Goal: Task Accomplishment & Management: Use online tool/utility

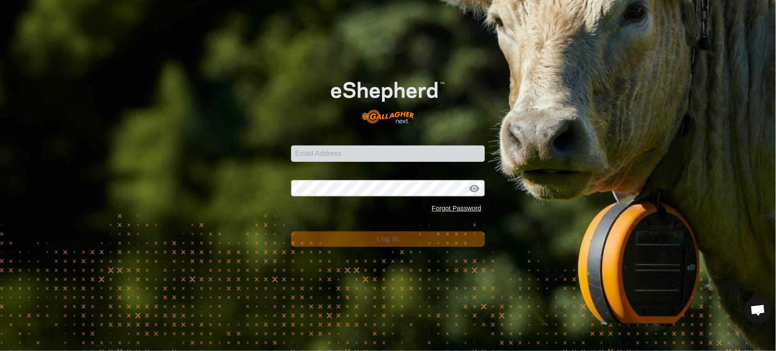
click at [0, 351] on com-1password-button at bounding box center [0, 351] width 0 height 0
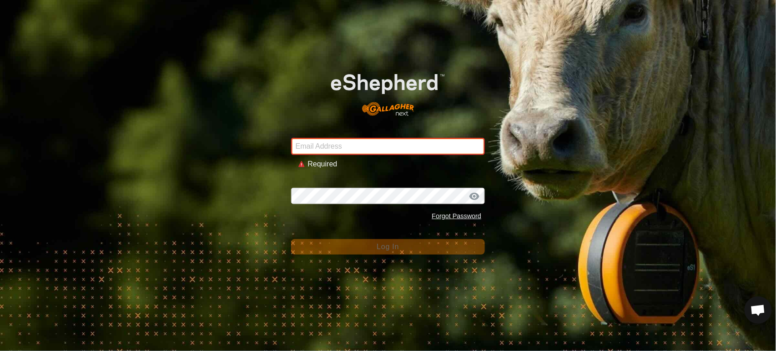
type input "andrew.macdonald103@gmail.com"
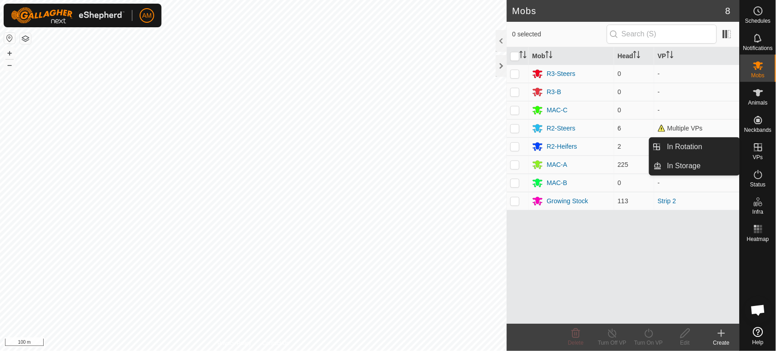
drag, startPoint x: 735, startPoint y: 155, endPoint x: 715, endPoint y: 154, distance: 20.1
click at [715, 154] on link "In Rotation" at bounding box center [701, 147] width 78 height 18
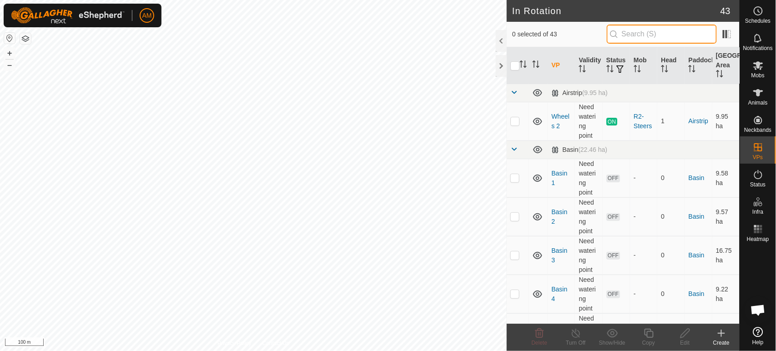
click at [643, 36] on input "text" at bounding box center [662, 34] width 110 height 19
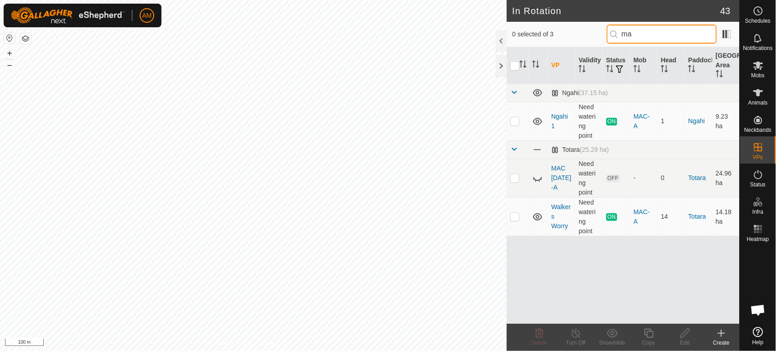
type input "mac"
drag, startPoint x: 658, startPoint y: 34, endPoint x: 593, endPoint y: 35, distance: 65.5
click at [593, 35] on div "0 selected of 3 mac" at bounding box center [623, 34] width 222 height 19
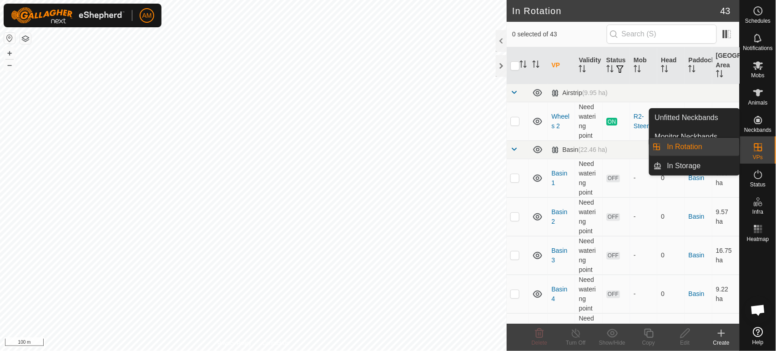
click at [712, 145] on link "In Rotation" at bounding box center [701, 147] width 78 height 18
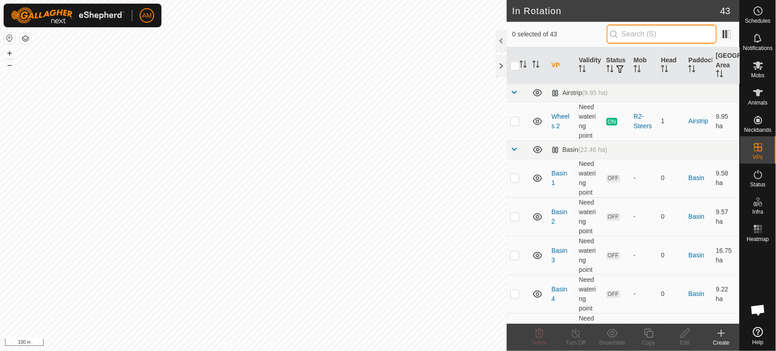
click at [631, 35] on input "text" at bounding box center [662, 34] width 110 height 19
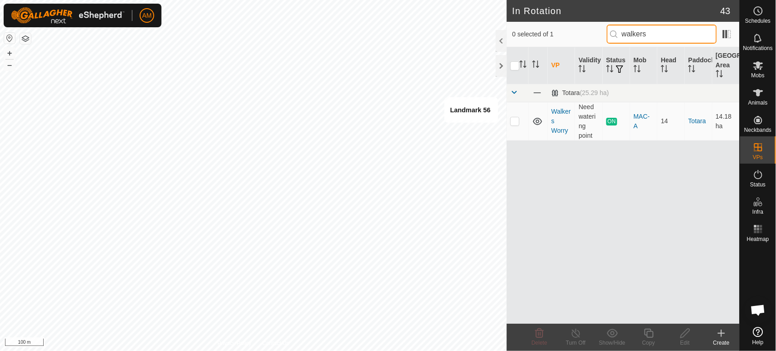
type input "walkers"
click at [515, 124] on p-checkbox at bounding box center [515, 120] width 9 height 7
checkbox input "true"
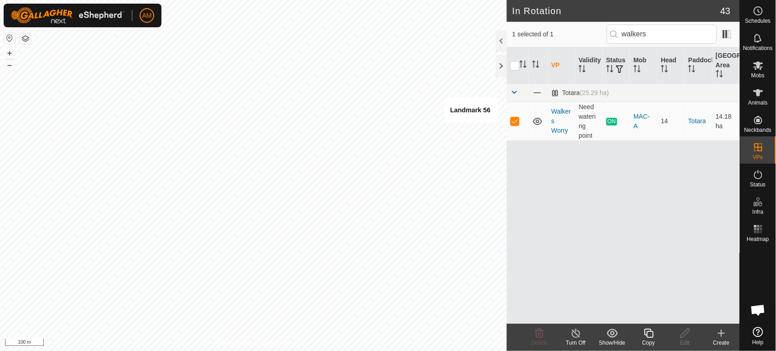
click at [650, 344] on div "Copy" at bounding box center [649, 343] width 36 height 8
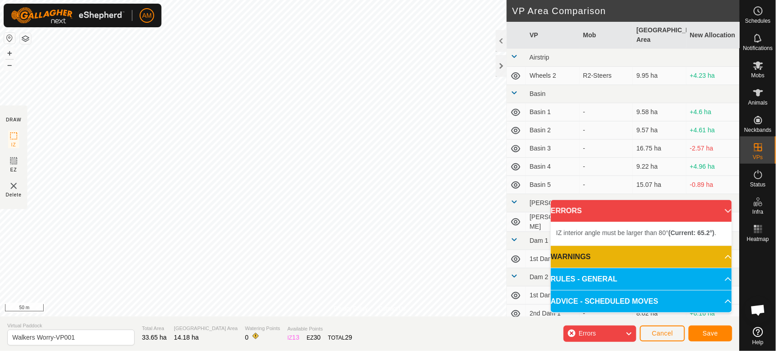
click at [365, 0] on html "AM Schedules Notifications Mobs Animals Neckbands VPs Status Infra Heatmap Help…" at bounding box center [388, 175] width 776 height 351
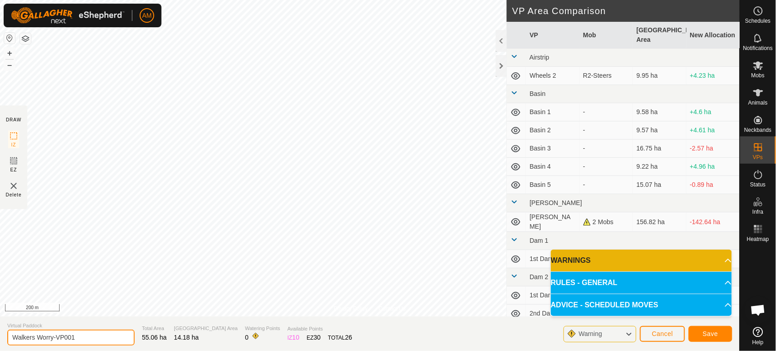
drag, startPoint x: 56, startPoint y: 337, endPoint x: 225, endPoint y: 331, distance: 169.4
click at [225, 331] on section "Virtual Paddock Walkers Worry-VP001 Total Area 55.06 ha Grazing Area 14.18 ha W…" at bounding box center [370, 334] width 740 height 35
type input "Walkers Worry Ram"
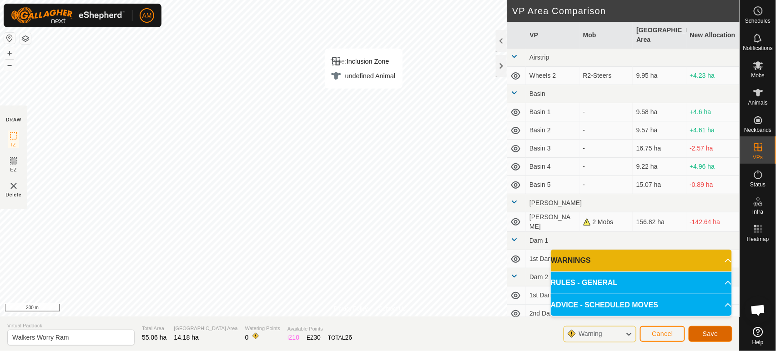
click at [709, 336] on span "Save" at bounding box center [710, 333] width 15 height 7
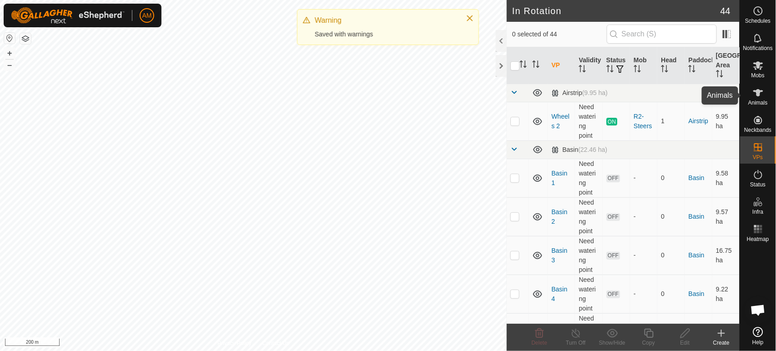
click at [765, 102] on span "Animals" at bounding box center [759, 102] width 20 height 5
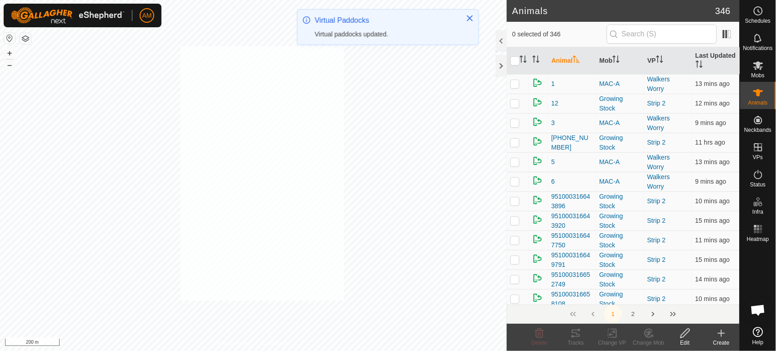
checkbox input "true"
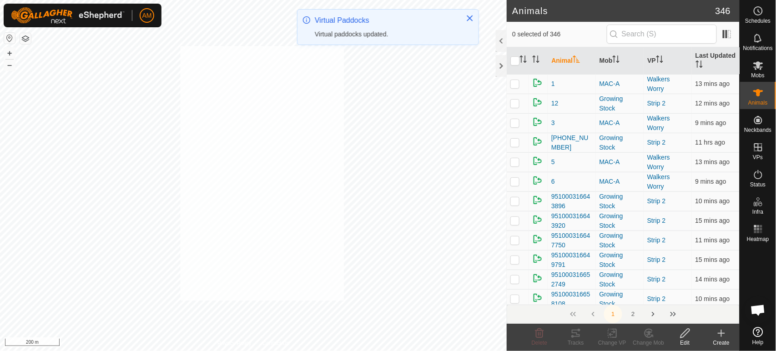
checkbox input "true"
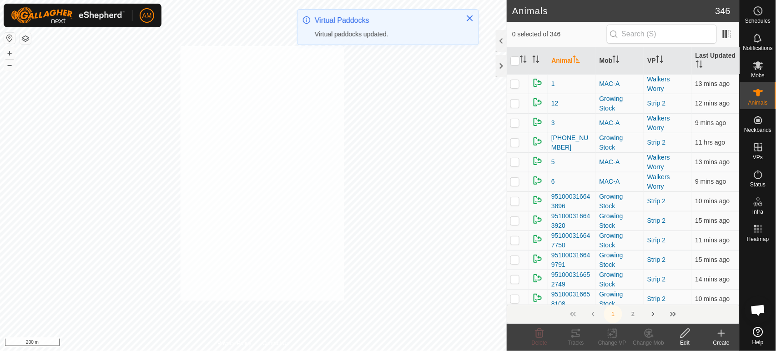
checkbox input "true"
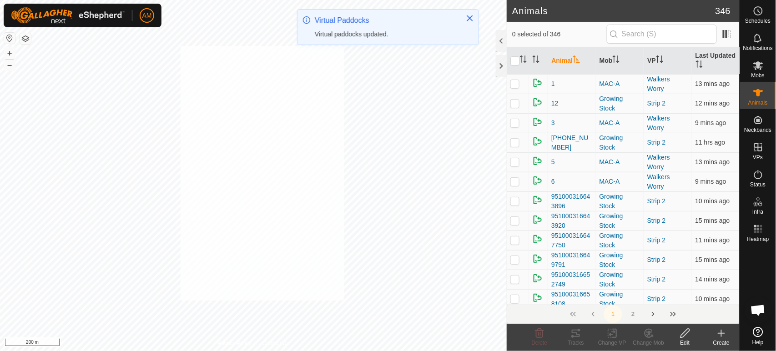
checkbox input "true"
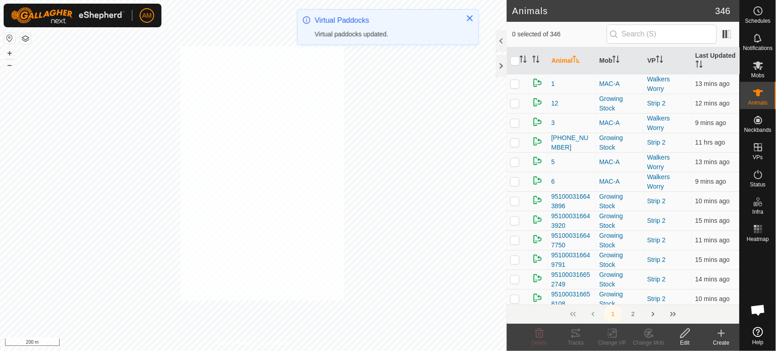
checkbox input "true"
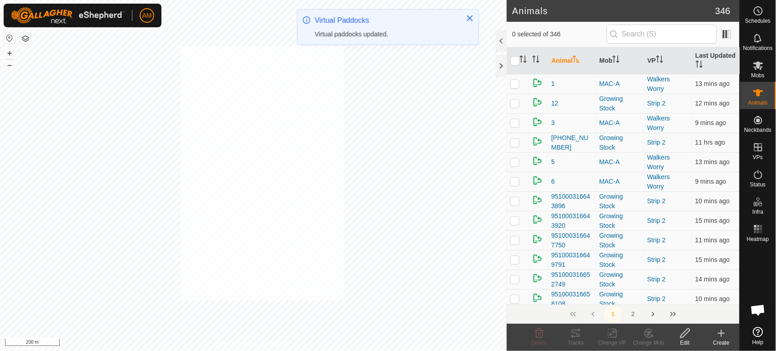
checkbox input "true"
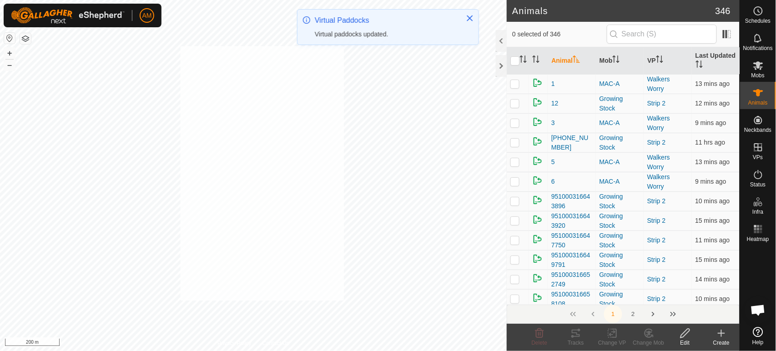
checkbox input "true"
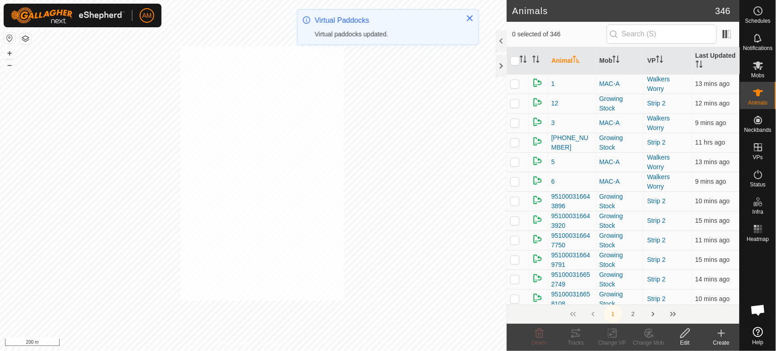
checkbox input "true"
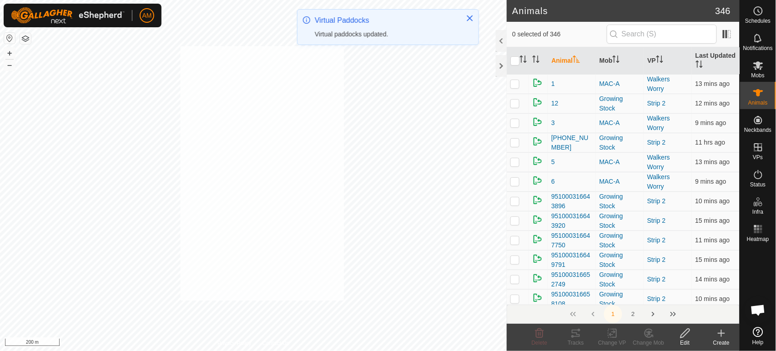
checkbox input "true"
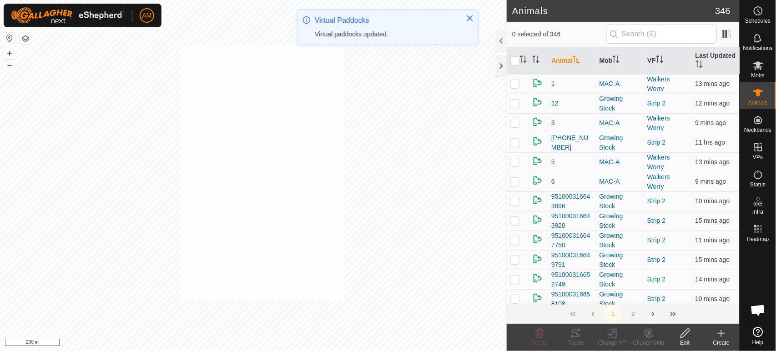
checkbox input "true"
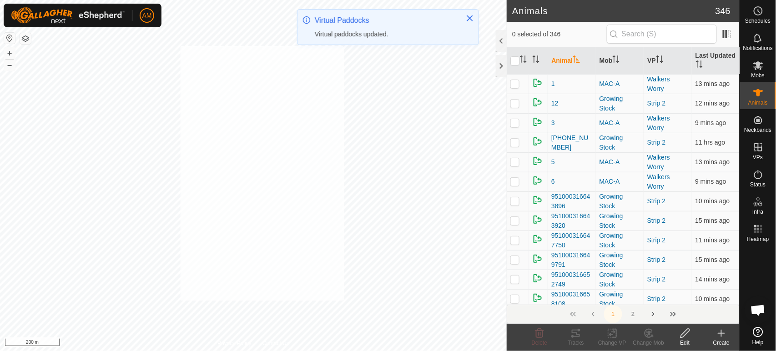
checkbox input "true"
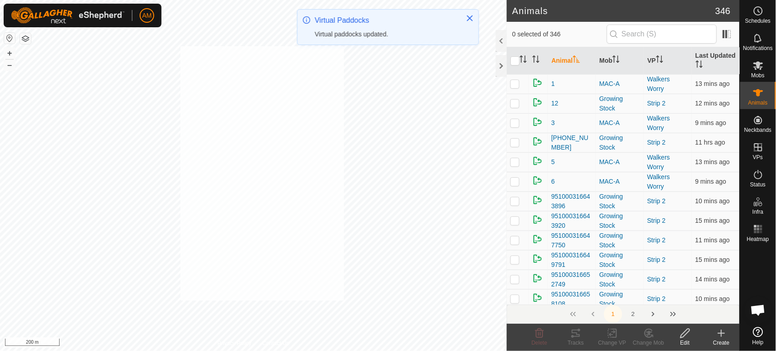
checkbox input "true"
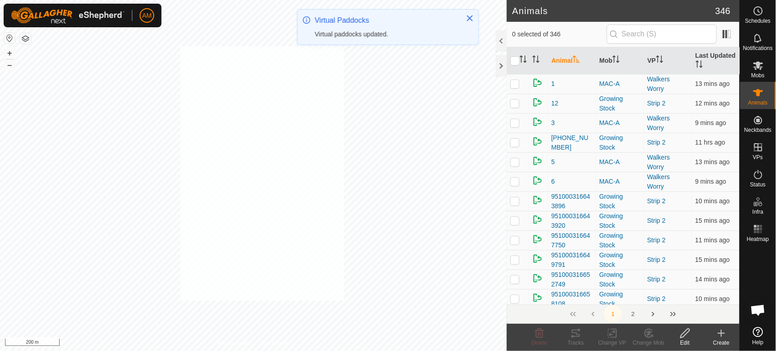
checkbox input "true"
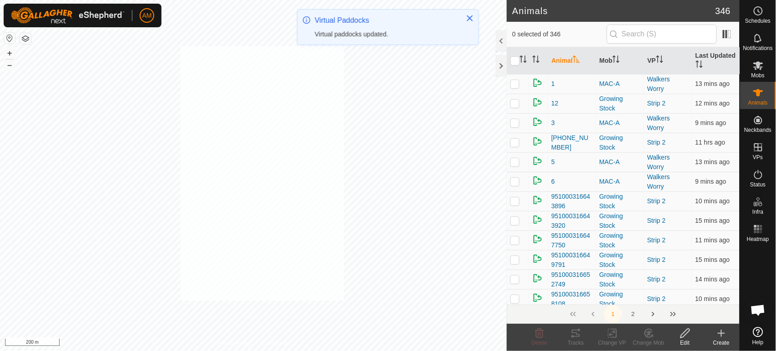
checkbox input "true"
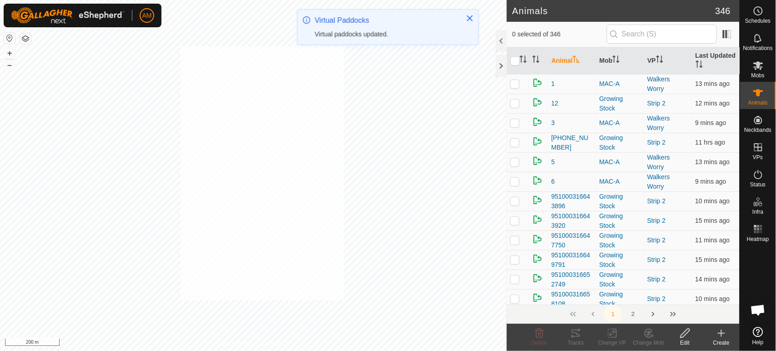
checkbox input "true"
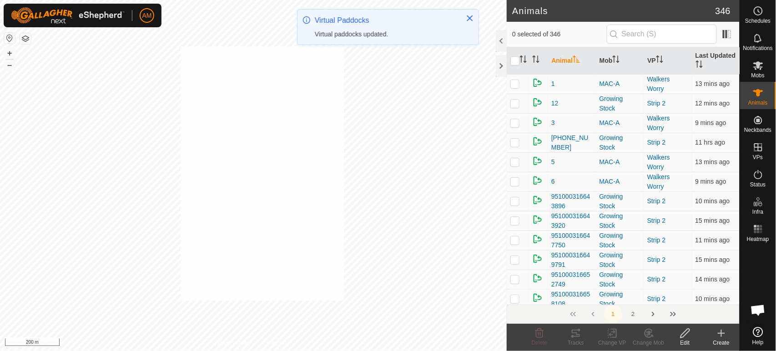
checkbox input "true"
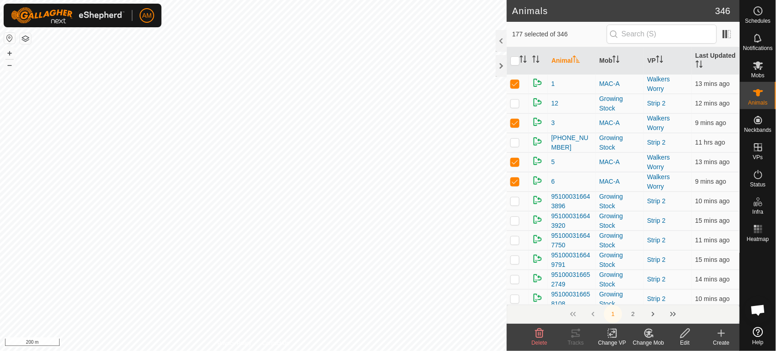
click at [617, 337] on icon at bounding box center [612, 333] width 11 height 11
click at [622, 294] on link "Choose VP..." at bounding box center [640, 294] width 90 height 18
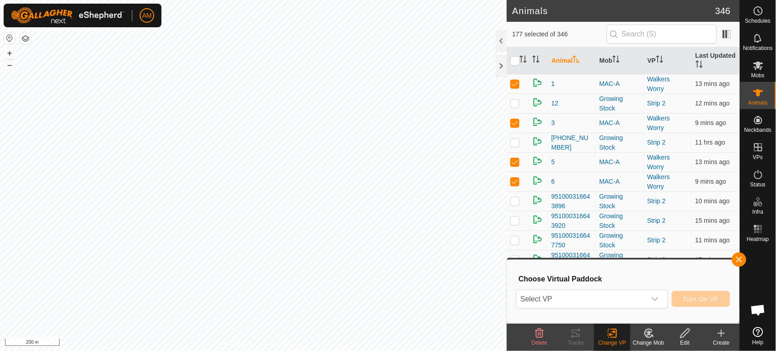
click at [596, 306] on span "Select VP" at bounding box center [581, 299] width 129 height 18
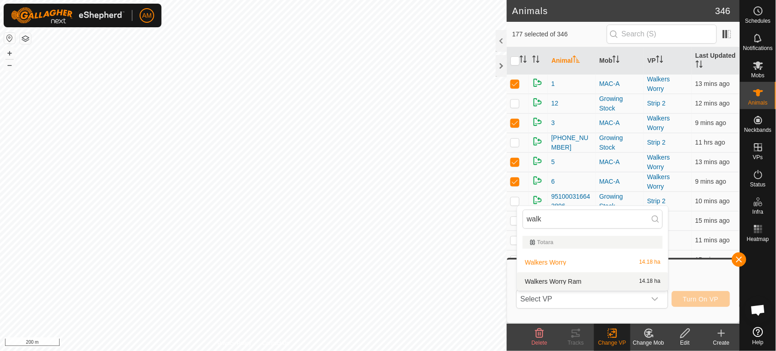
type input "walk"
click at [577, 277] on li "Walkers Worry Ram 14.18 ha" at bounding box center [592, 282] width 151 height 18
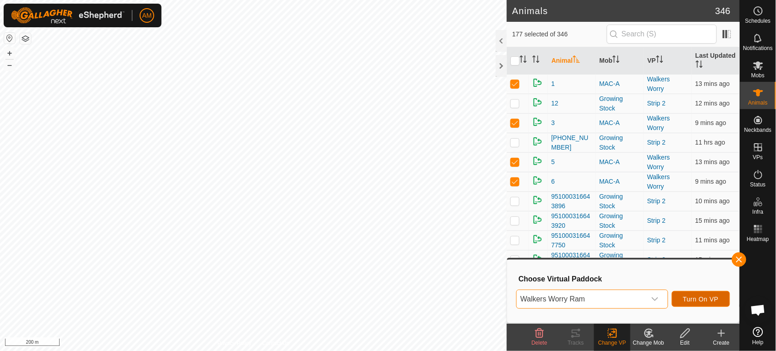
click at [688, 297] on span "Turn On VP" at bounding box center [701, 299] width 35 height 7
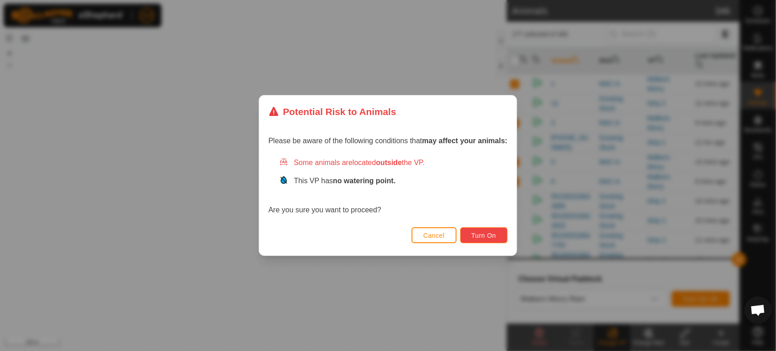
click at [490, 236] on span "Turn On" at bounding box center [484, 235] width 25 height 7
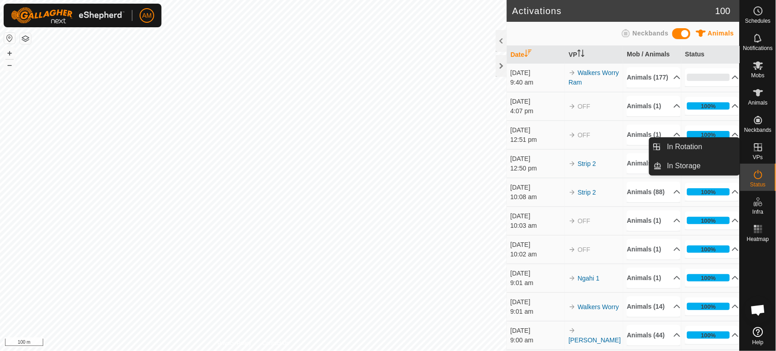
drag, startPoint x: 725, startPoint y: 148, endPoint x: 694, endPoint y: 156, distance: 32.8
click at [725, 148] on link "In Rotation" at bounding box center [701, 147] width 78 height 18
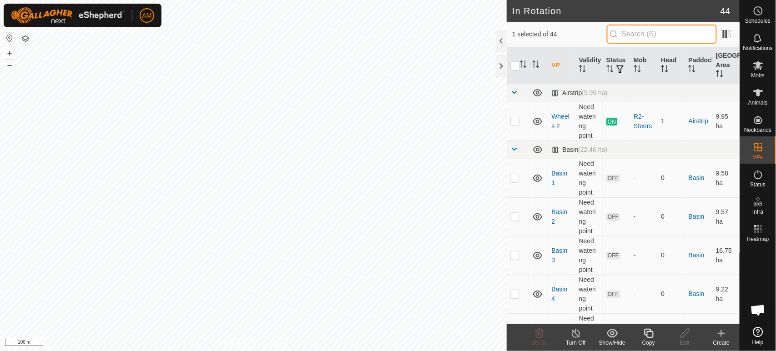
click at [637, 36] on input "text" at bounding box center [662, 34] width 110 height 19
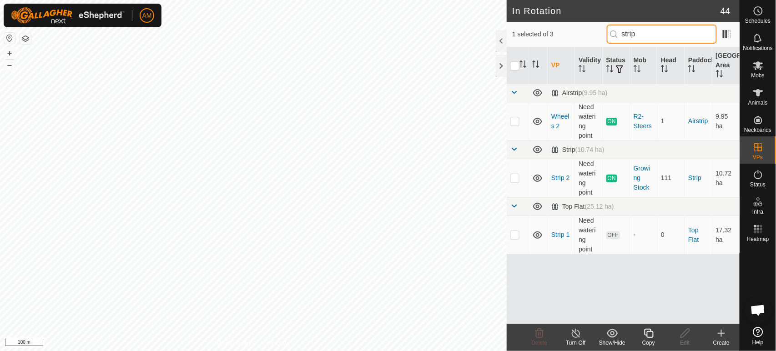
type input "strip"
click at [516, 176] on p-checkbox at bounding box center [515, 177] width 9 height 7
checkbox input "true"
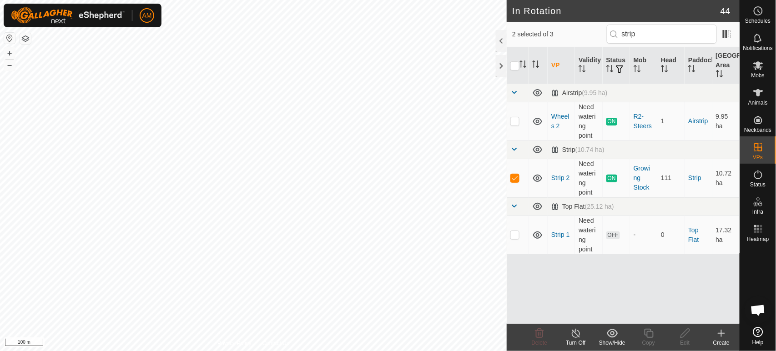
click at [513, 64] on input "checkbox" at bounding box center [515, 65] width 9 height 9
checkbox input "true"
click at [515, 69] on input "checkbox" at bounding box center [515, 65] width 9 height 9
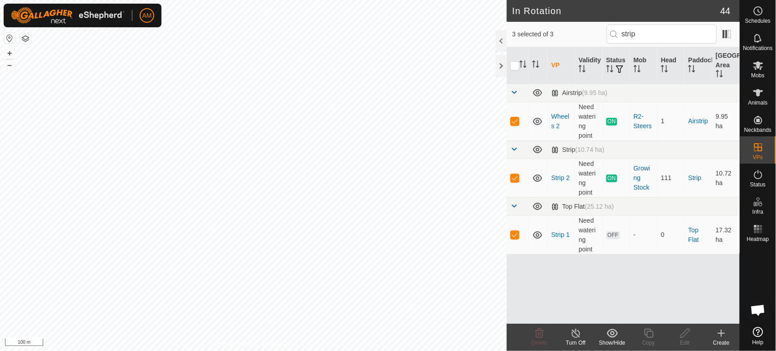
click at [515, 67] on input "checkbox" at bounding box center [515, 65] width 9 height 9
click at [517, 62] on input "checkbox" at bounding box center [515, 65] width 9 height 9
click at [517, 63] on input "checkbox" at bounding box center [515, 65] width 9 height 9
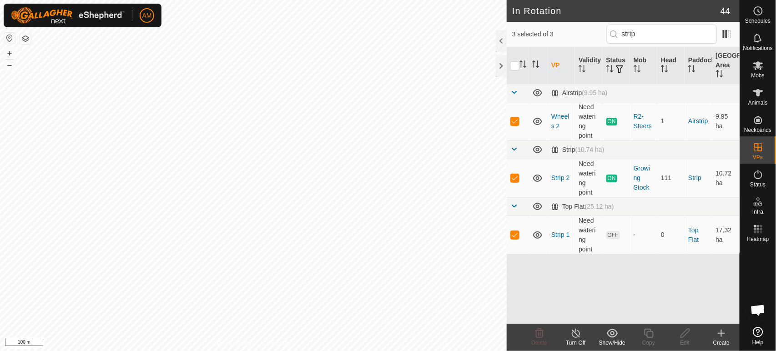
checkbox input "true"
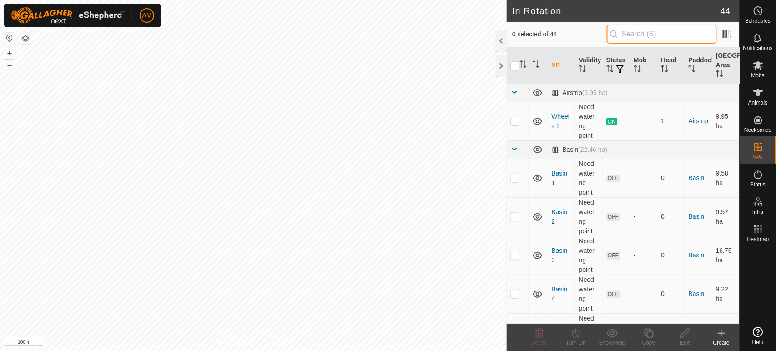
click at [622, 38] on input "text" at bounding box center [662, 34] width 110 height 19
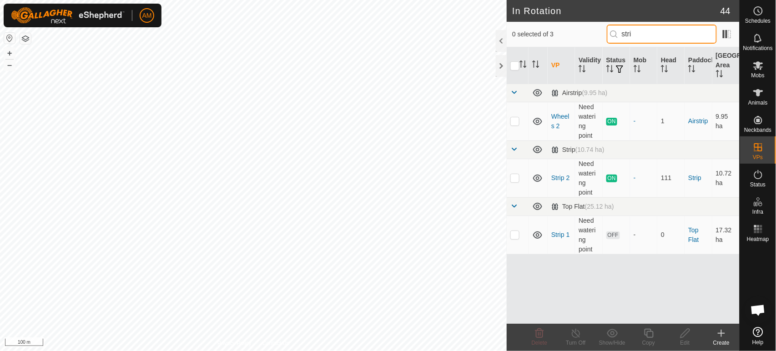
type input "stri"
click at [513, 179] on p-checkbox at bounding box center [515, 177] width 9 height 7
checkbox input "true"
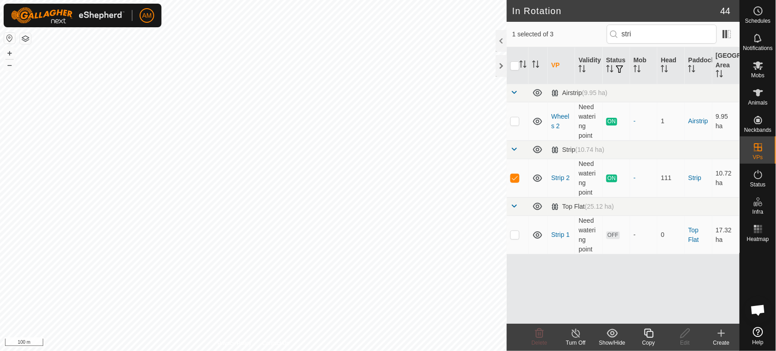
click at [656, 335] on copy-svg-icon at bounding box center [649, 333] width 36 height 11
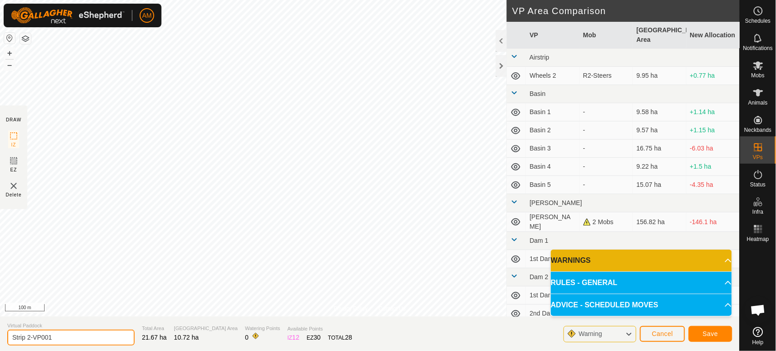
drag, startPoint x: 65, startPoint y: 339, endPoint x: 2, endPoint y: 330, distance: 63.5
click at [0, 331] on section "Virtual Paddock Strip 2-VP001 Total Area 21.67 ha Grazing Area 10.72 ha Waterin…" at bounding box center [370, 334] width 740 height 35
type input "Toms 1"
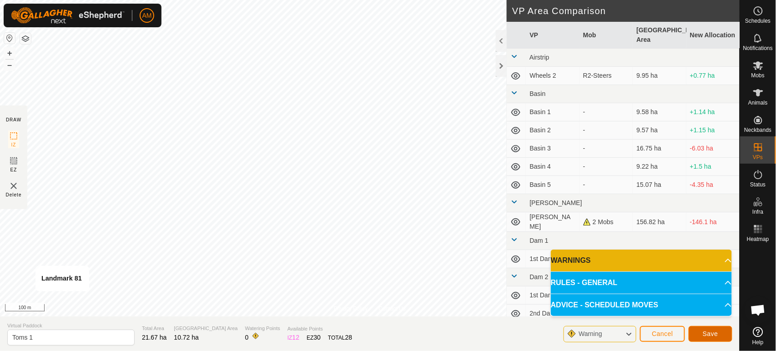
click at [715, 332] on span "Save" at bounding box center [710, 333] width 15 height 7
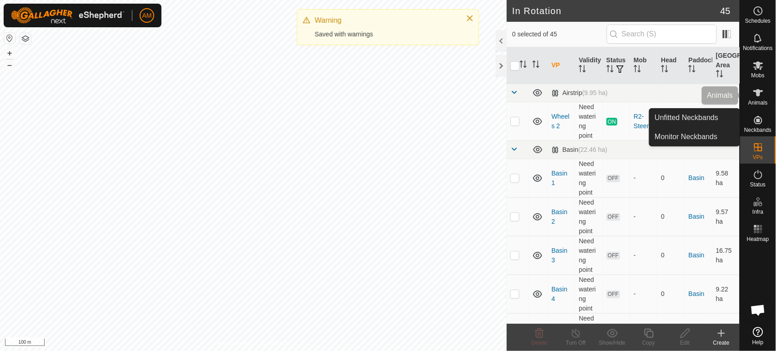
click at [765, 92] on es-animals-svg-icon at bounding box center [758, 93] width 16 height 15
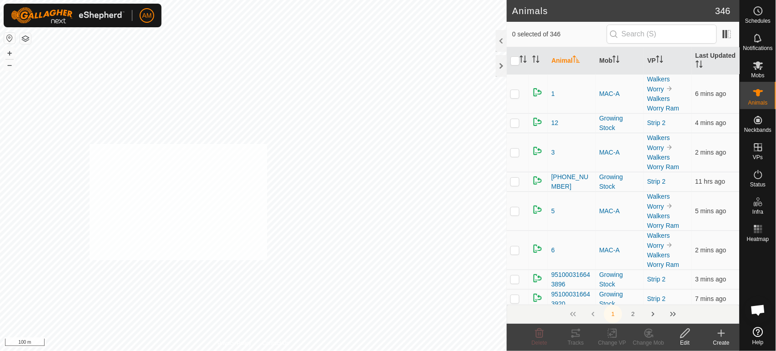
checkbox input "true"
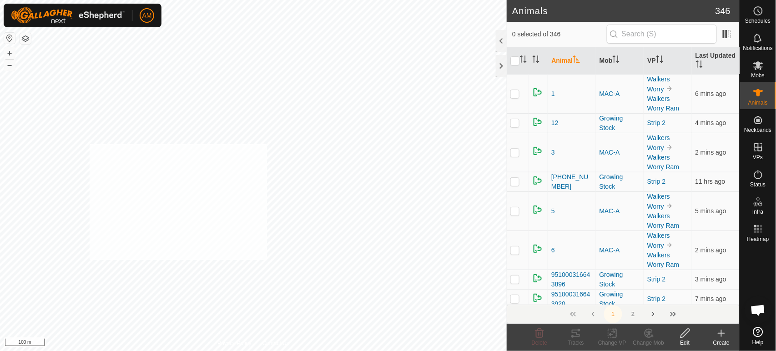
checkbox input "true"
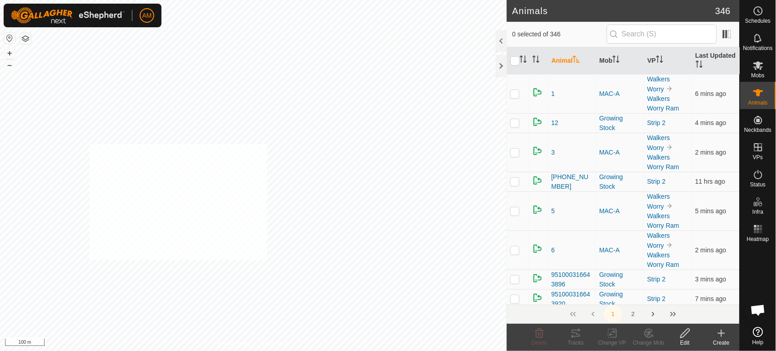
checkbox input "true"
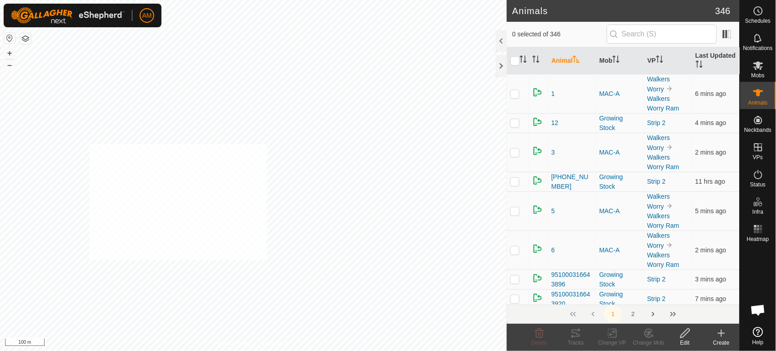
checkbox input "true"
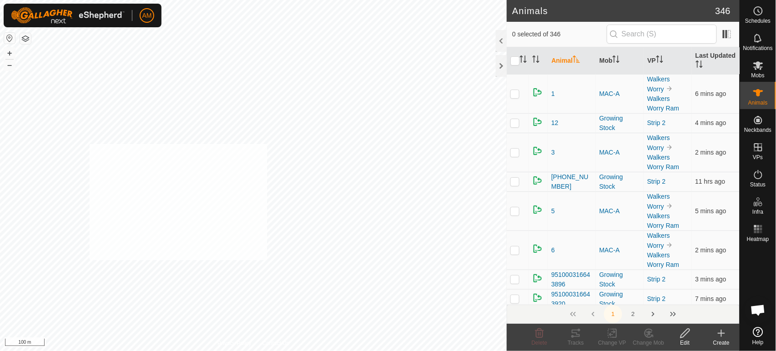
checkbox input "true"
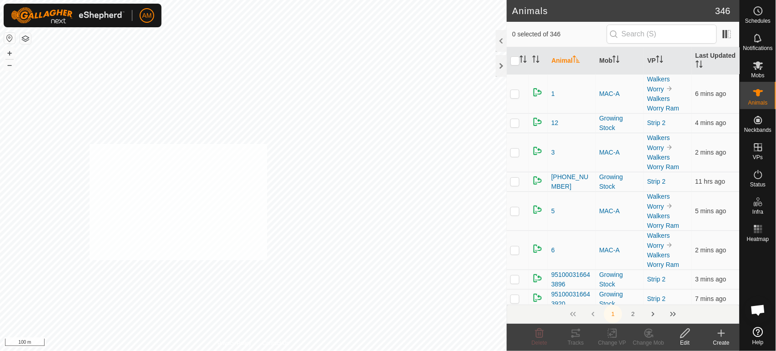
checkbox input "true"
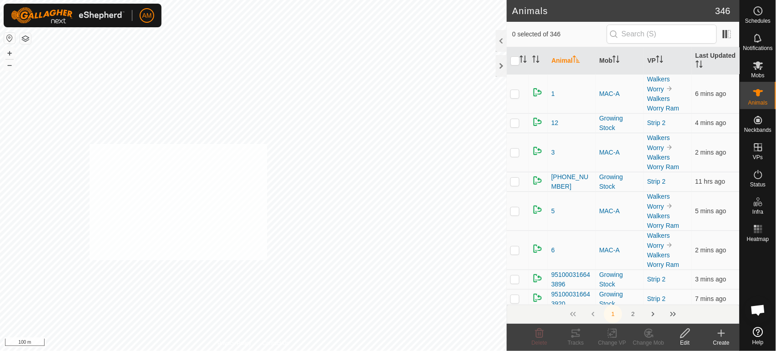
checkbox input "true"
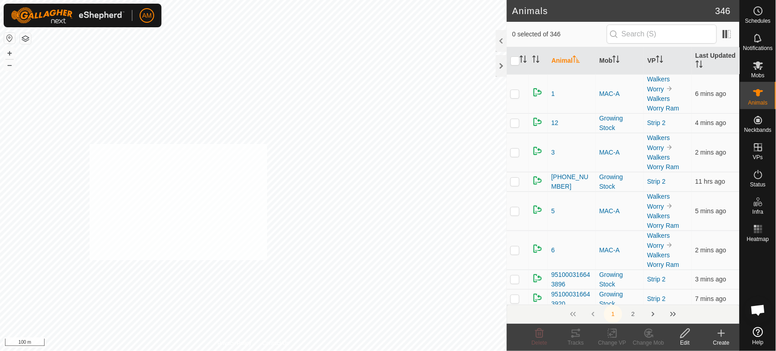
checkbox input "true"
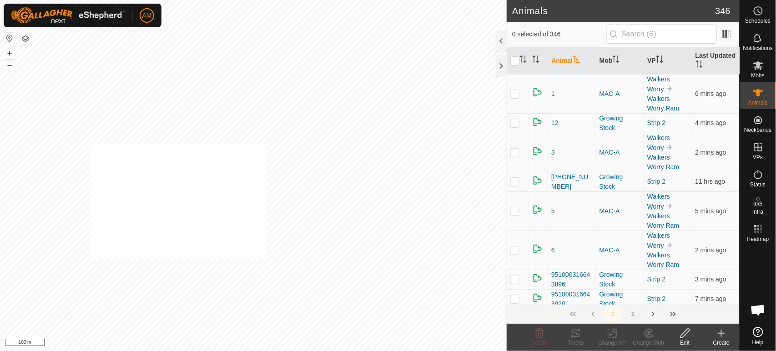
checkbox input "true"
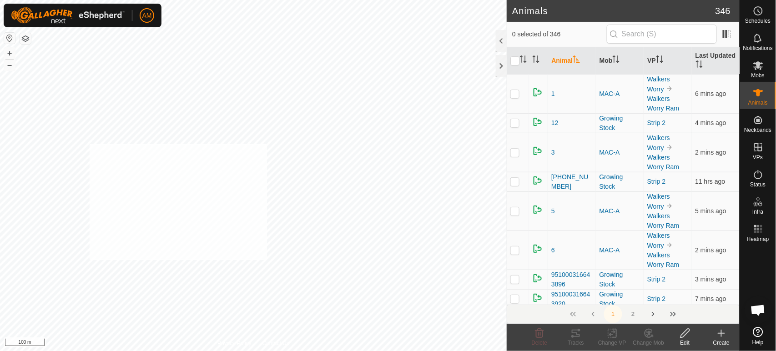
checkbox input "true"
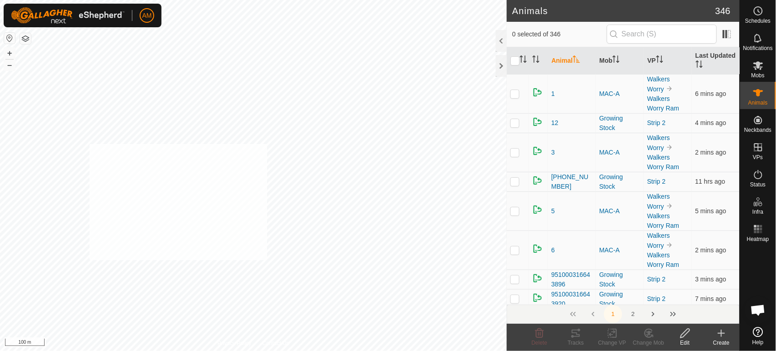
checkbox input "true"
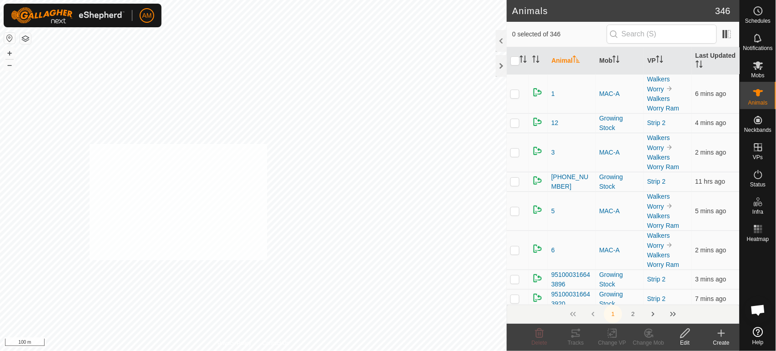
checkbox input "true"
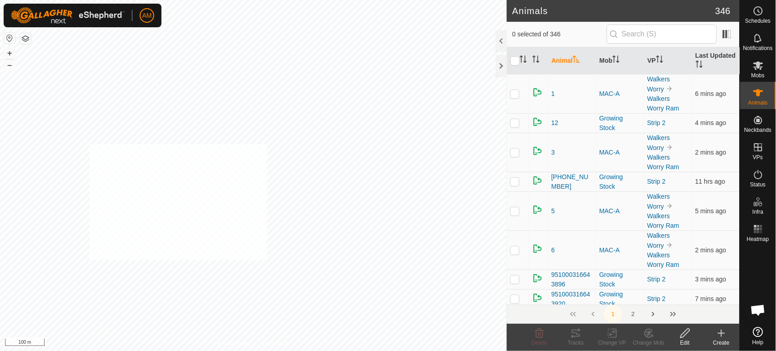
checkbox input "true"
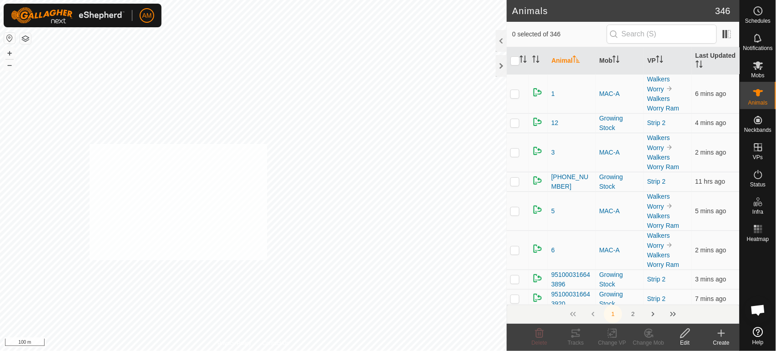
checkbox input "true"
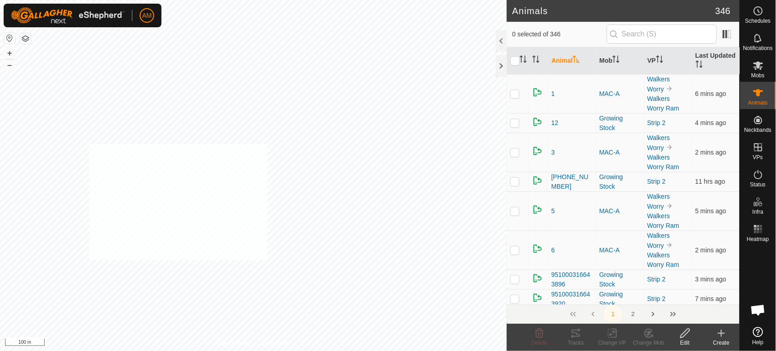
checkbox input "true"
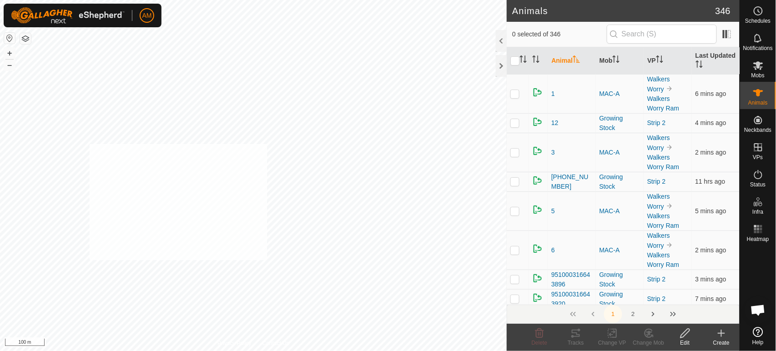
checkbox input "true"
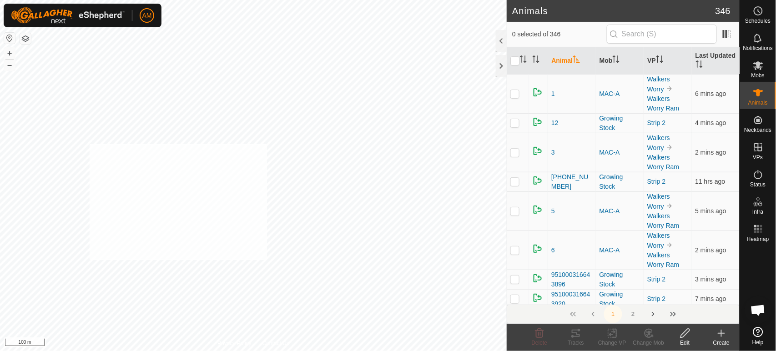
checkbox input "true"
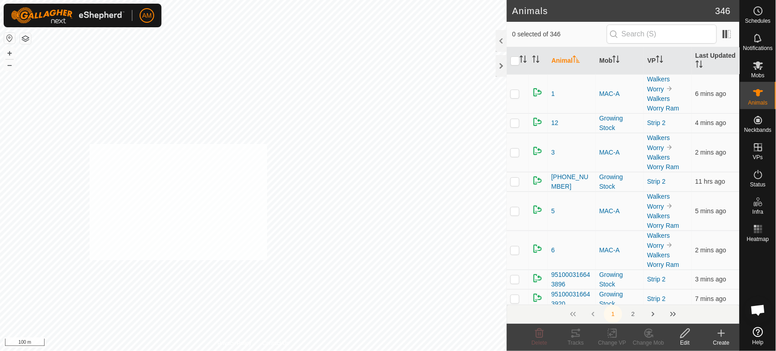
checkbox input "true"
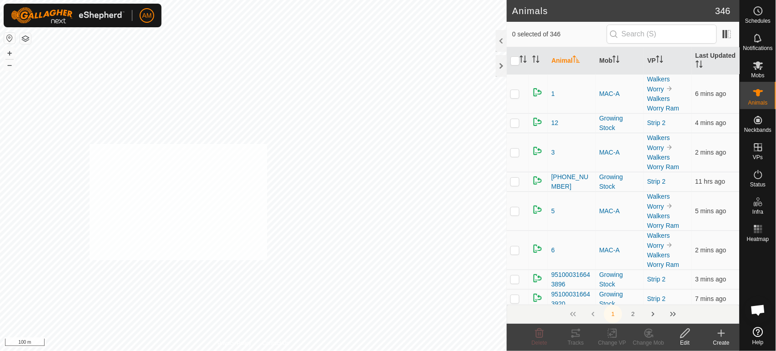
checkbox input "true"
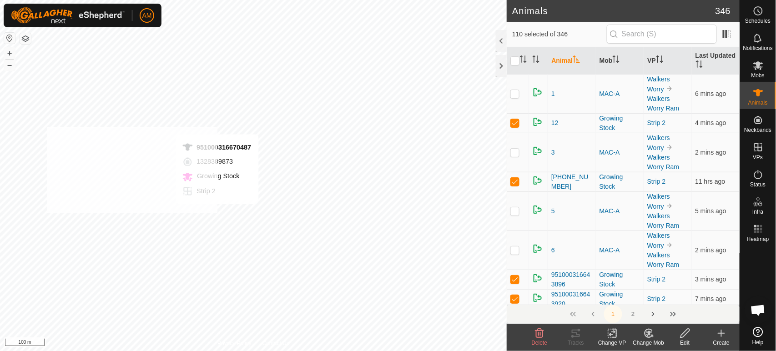
checkbox input "true"
click at [612, 340] on div "Change VP" at bounding box center [612, 343] width 36 height 8
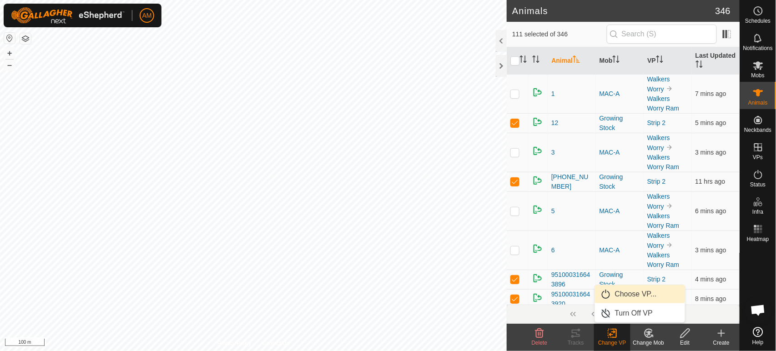
click at [615, 300] on link "Choose VP..." at bounding box center [640, 294] width 90 height 18
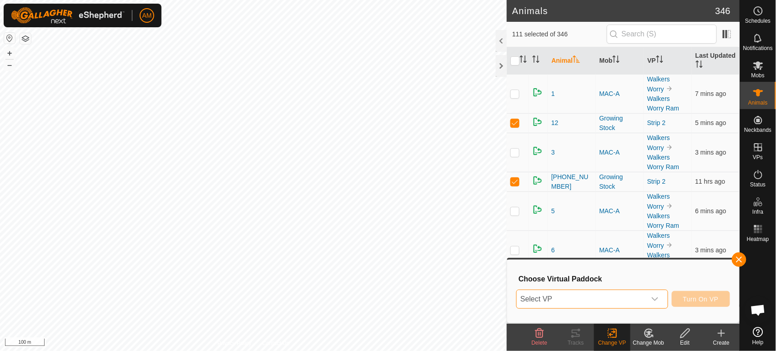
click at [605, 298] on span "Select VP" at bounding box center [581, 299] width 129 height 18
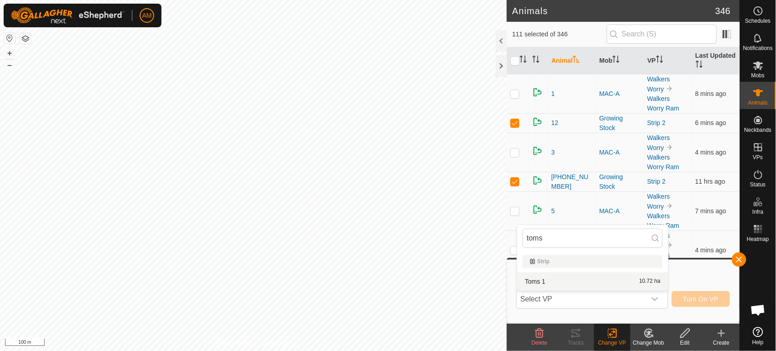
type input "toms"
click at [557, 274] on li "Toms 1 10.72 ha" at bounding box center [592, 282] width 151 height 18
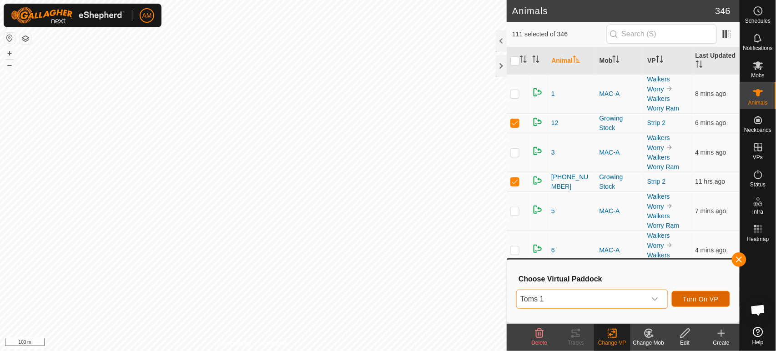
click at [703, 298] on span "Turn On VP" at bounding box center [701, 299] width 35 height 7
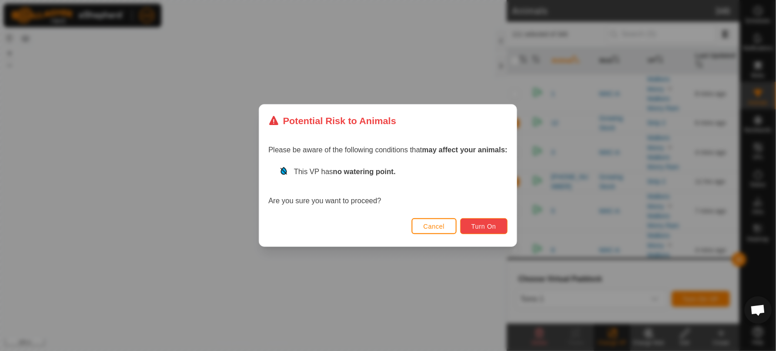
click at [486, 231] on button "Turn On" at bounding box center [484, 226] width 47 height 16
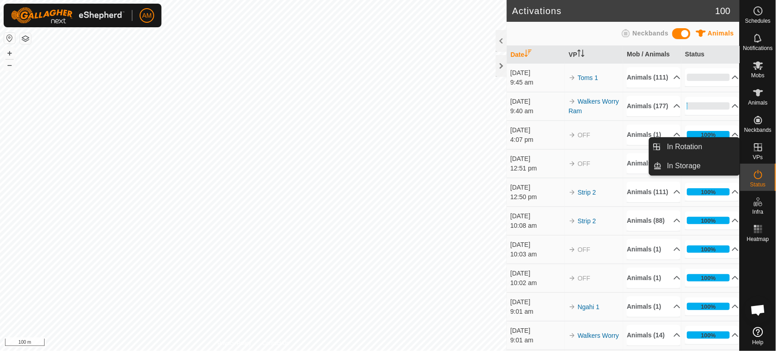
drag, startPoint x: 737, startPoint y: 152, endPoint x: 720, endPoint y: 153, distance: 16.9
click at [724, 150] on link "In Rotation" at bounding box center [701, 147] width 78 height 18
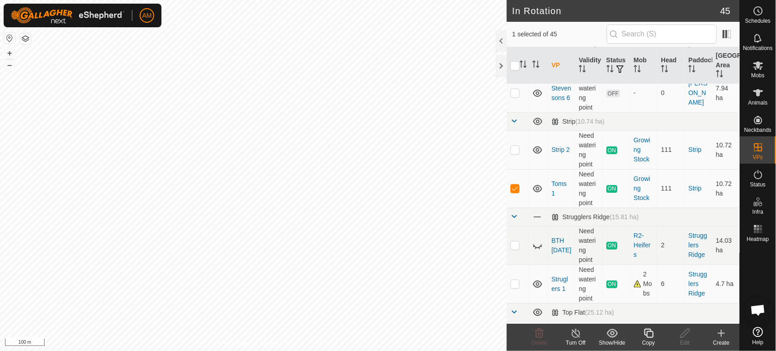
scroll to position [1163, 0]
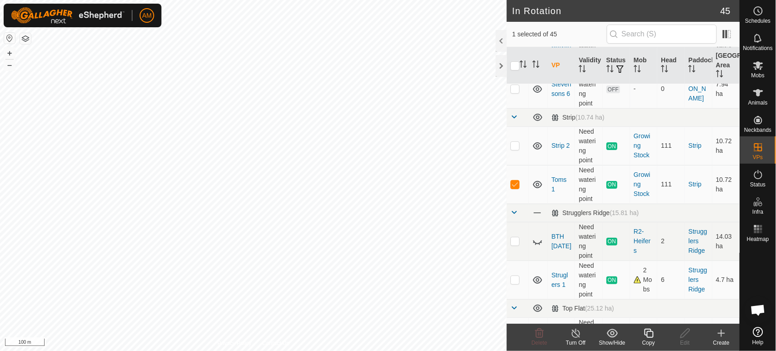
click at [517, 144] on p-checkbox at bounding box center [515, 145] width 9 height 7
checkbox input "true"
click at [520, 182] on td at bounding box center [518, 184] width 22 height 39
checkbox input "false"
click at [650, 339] on div "Copy" at bounding box center [649, 343] width 36 height 8
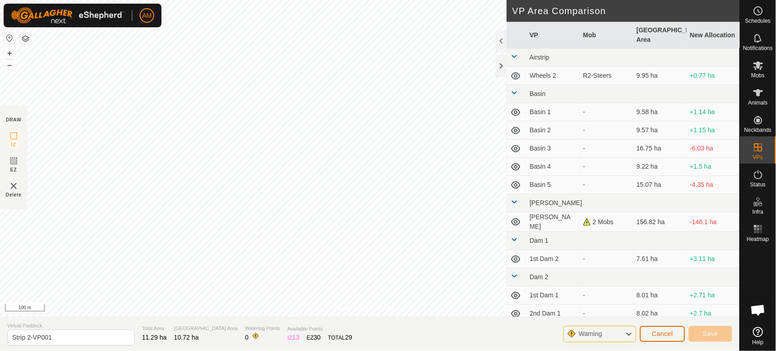
click at [668, 336] on span "Cancel" at bounding box center [662, 333] width 21 height 7
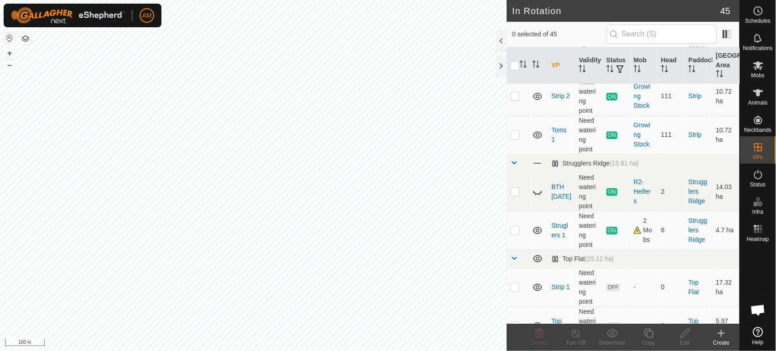
scroll to position [1213, 0]
click at [518, 134] on p-checkbox at bounding box center [515, 133] width 9 height 7
checkbox input "true"
click at [651, 334] on icon at bounding box center [648, 333] width 11 height 11
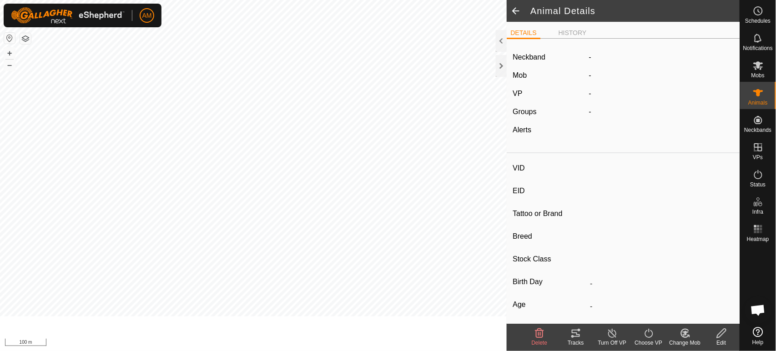
type input "NB7241"
type input "-"
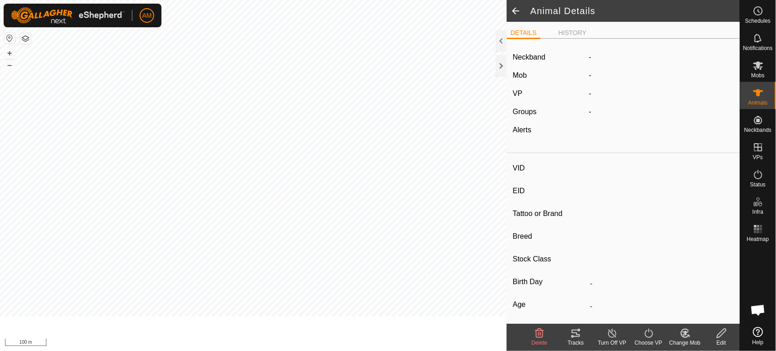
type input "0 kg"
type input "-"
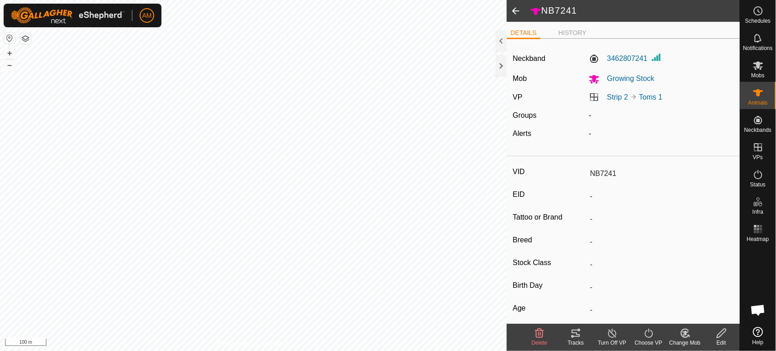
click at [524, 12] on span at bounding box center [516, 11] width 18 height 22
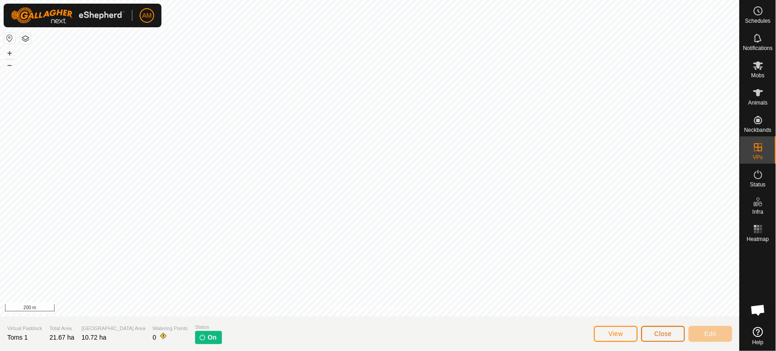
click at [678, 335] on button "Close" at bounding box center [664, 334] width 44 height 16
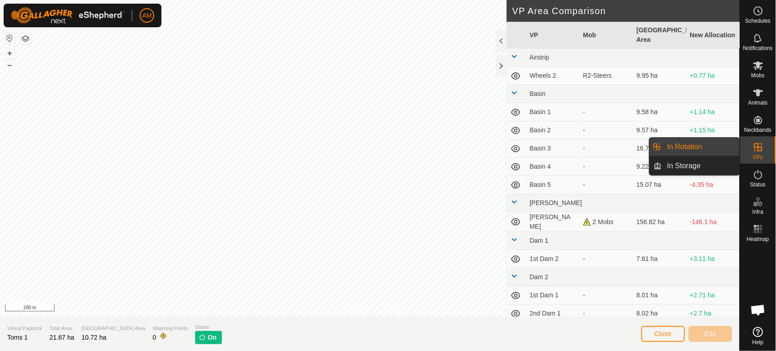
click at [717, 152] on link "In Rotation" at bounding box center [701, 147] width 78 height 18
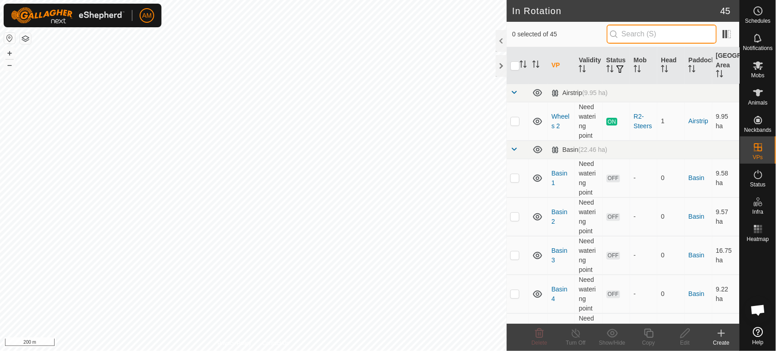
click at [645, 39] on input "text" at bounding box center [662, 34] width 110 height 19
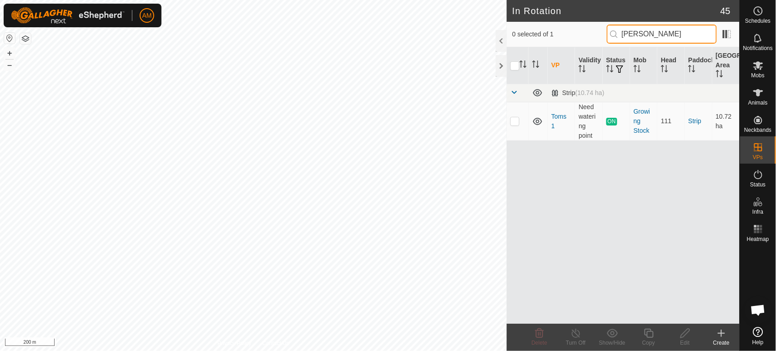
type input "tom"
click at [519, 122] on p-checkbox at bounding box center [515, 120] width 9 height 7
checkbox input "true"
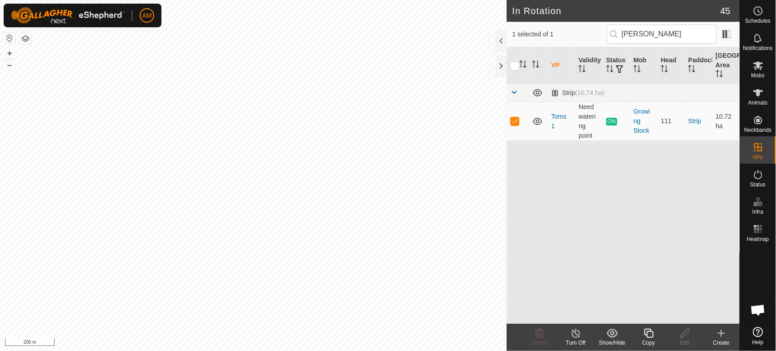
click at [648, 339] on div "Copy" at bounding box center [649, 343] width 36 height 8
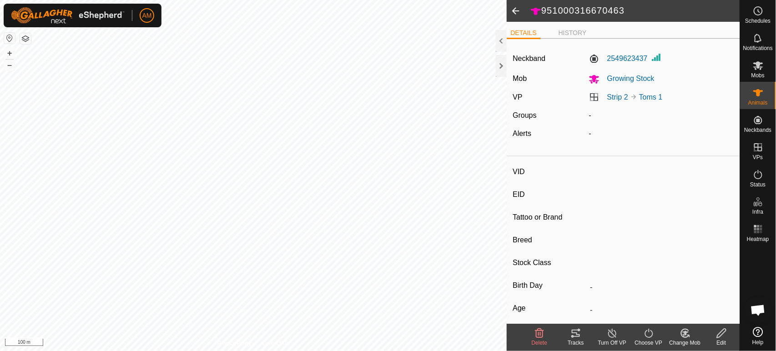
type input "-"
type input "951000316670463"
type input "-"
type input "Angus"
type input "Heifer"
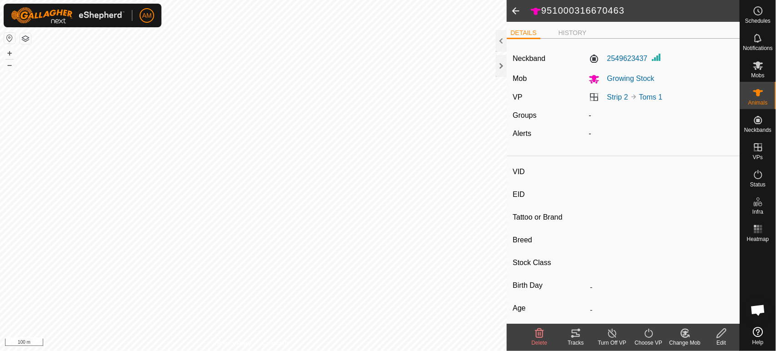
type input "11/2023"
type input "1 year 10 months"
type input "-"
drag, startPoint x: 511, startPoint y: 7, endPoint x: 513, endPoint y: 12, distance: 5.5
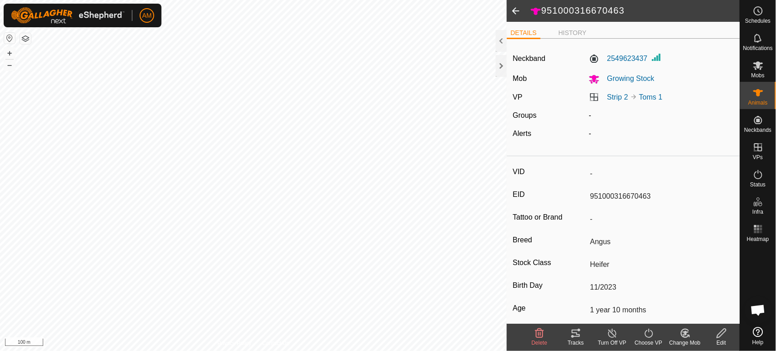
click at [512, 10] on span at bounding box center [516, 11] width 18 height 22
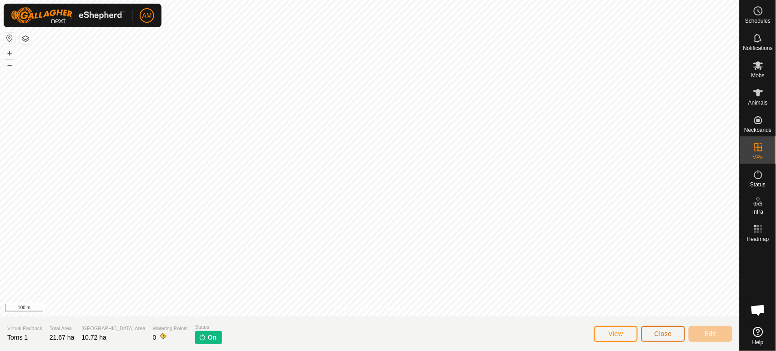
click at [655, 332] on button "Close" at bounding box center [664, 334] width 44 height 16
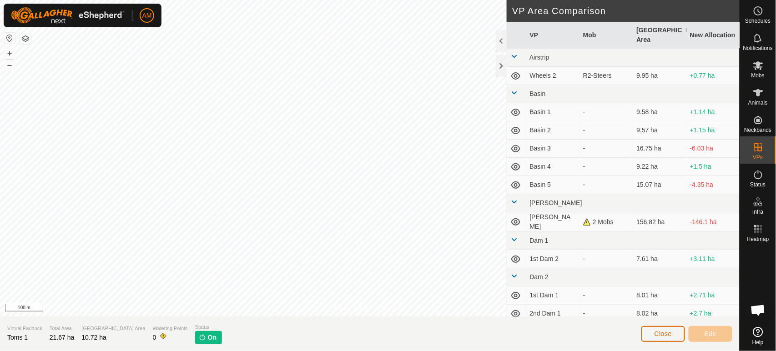
click at [672, 340] on button "Close" at bounding box center [664, 334] width 44 height 16
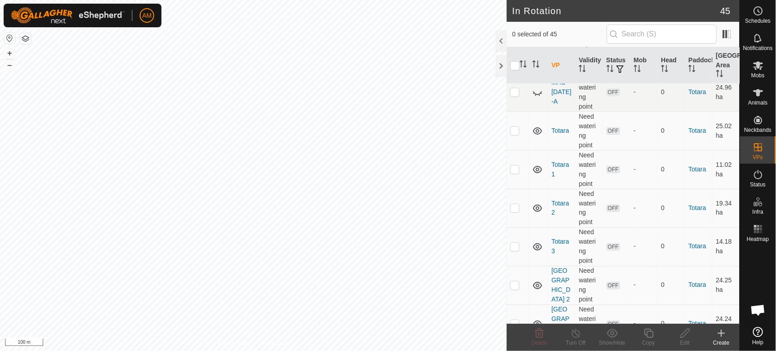
scroll to position [1479, 0]
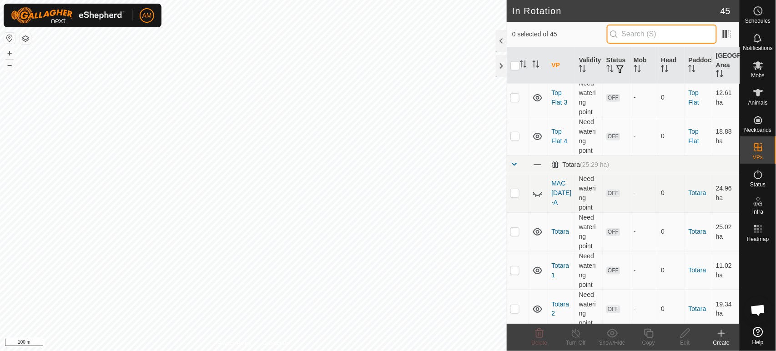
click at [626, 36] on input "text" at bounding box center [662, 34] width 110 height 19
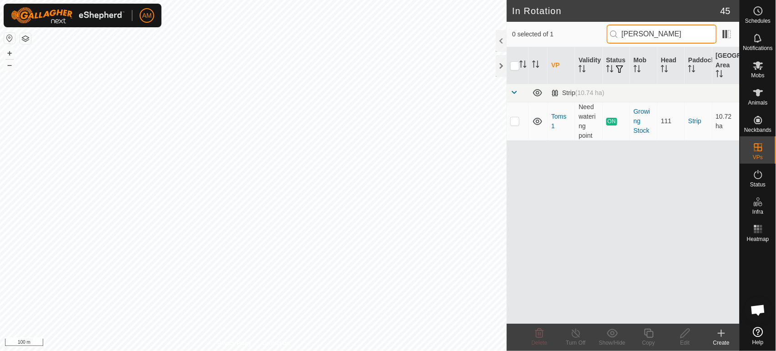
type input "tom"
click at [511, 122] on p-checkbox at bounding box center [515, 120] width 9 height 7
checkbox input "true"
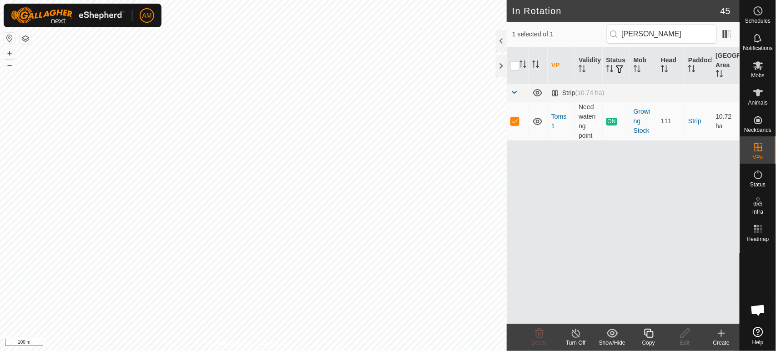
click at [645, 338] on icon at bounding box center [648, 333] width 11 height 11
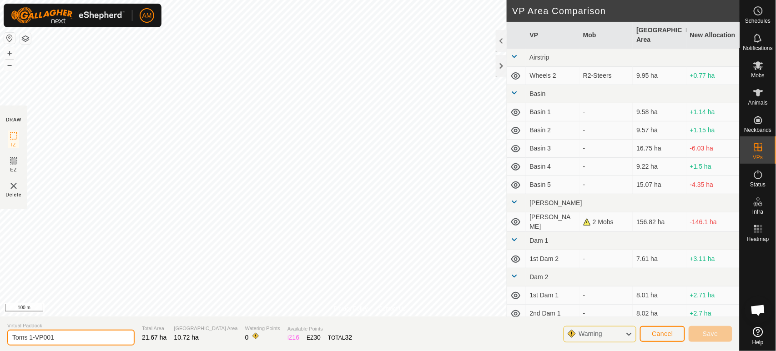
drag, startPoint x: 31, startPoint y: 338, endPoint x: 104, endPoint y: 333, distance: 72.5
click at [104, 333] on input "Toms 1-VP001" at bounding box center [70, 338] width 127 height 16
type input "Toms 2"
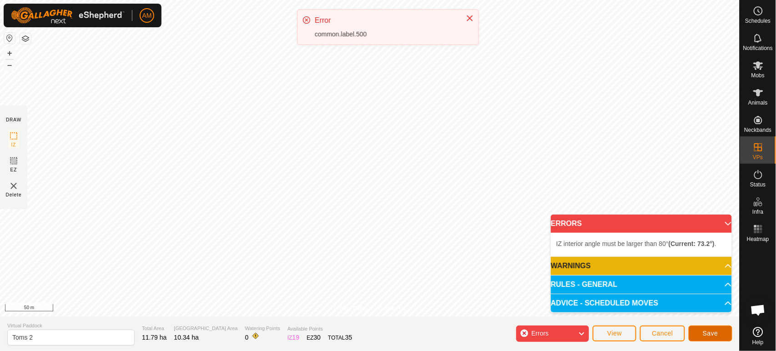
click at [710, 331] on span "Save" at bounding box center [710, 333] width 15 height 7
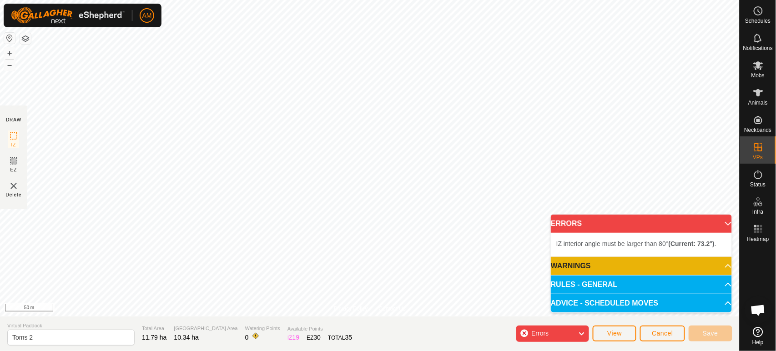
click at [726, 224] on p-accordion-header "ERRORS" at bounding box center [641, 224] width 181 height 18
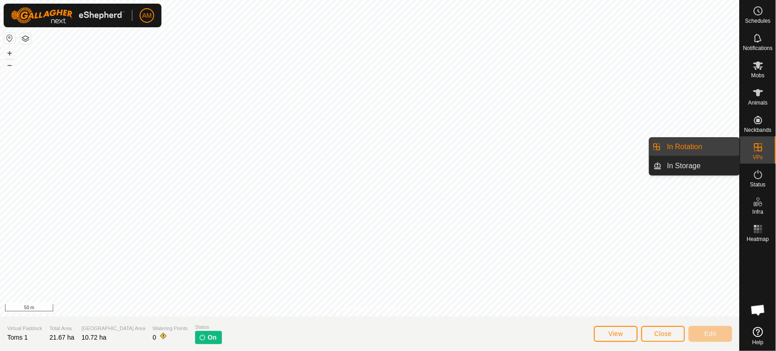
click at [723, 149] on link "In Rotation" at bounding box center [701, 147] width 78 height 18
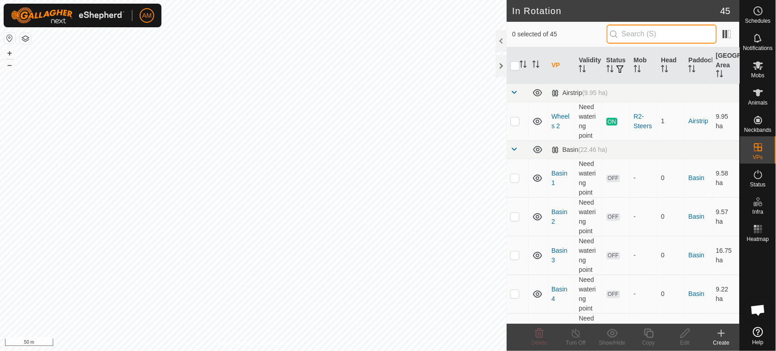
click at [669, 39] on input "text" at bounding box center [662, 34] width 110 height 19
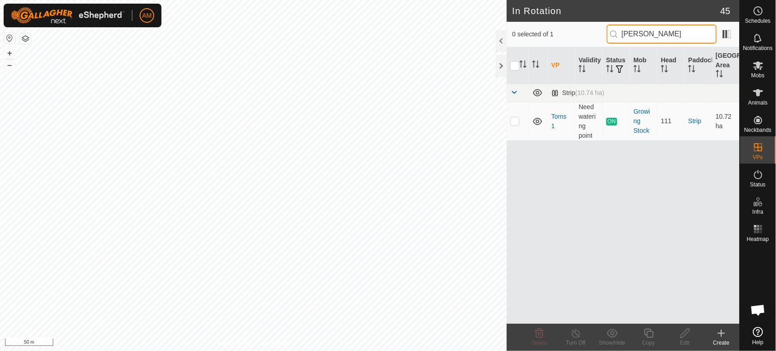
type input "tom"
click at [511, 121] on p-checkbox at bounding box center [515, 120] width 9 height 7
checkbox input "true"
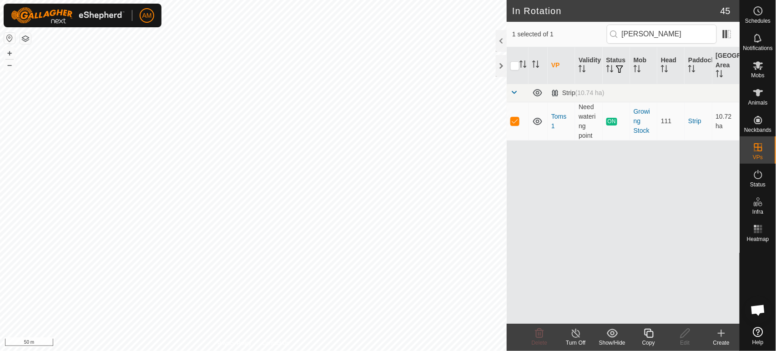
click at [653, 337] on icon at bounding box center [648, 333] width 9 height 9
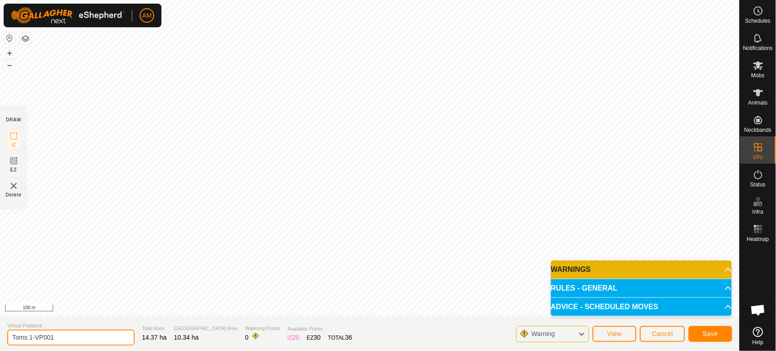
drag, startPoint x: 36, startPoint y: 335, endPoint x: 115, endPoint y: 333, distance: 79.2
click at [115, 333] on input "Toms 1-VP001" at bounding box center [70, 338] width 127 height 16
click at [726, 332] on button "Save" at bounding box center [711, 334] width 44 height 16
click at [62, 338] on input "Toms 2" at bounding box center [70, 338] width 127 height 16
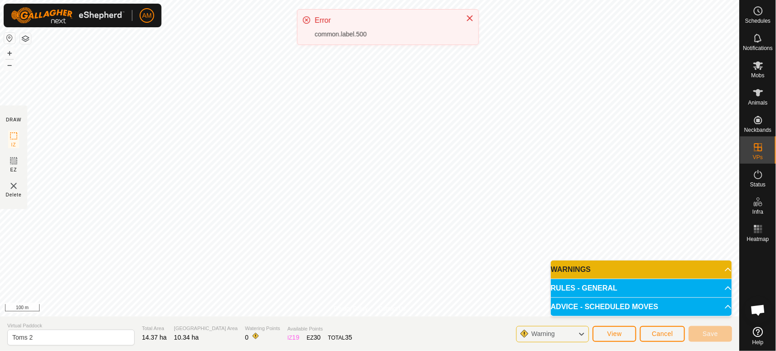
click at [469, 19] on icon "Close" at bounding box center [470, 18] width 6 height 6
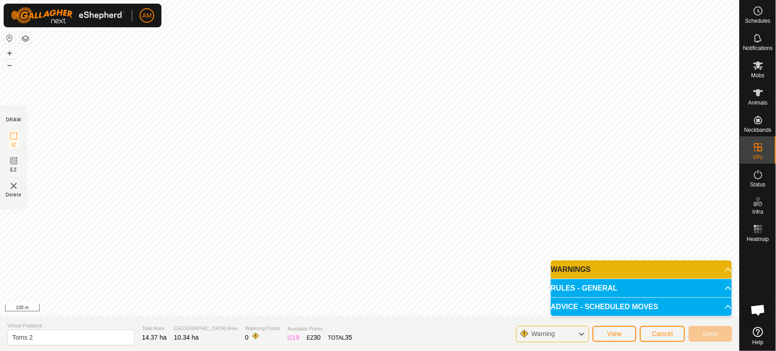
click at [578, 335] on icon at bounding box center [581, 335] width 7 height 12
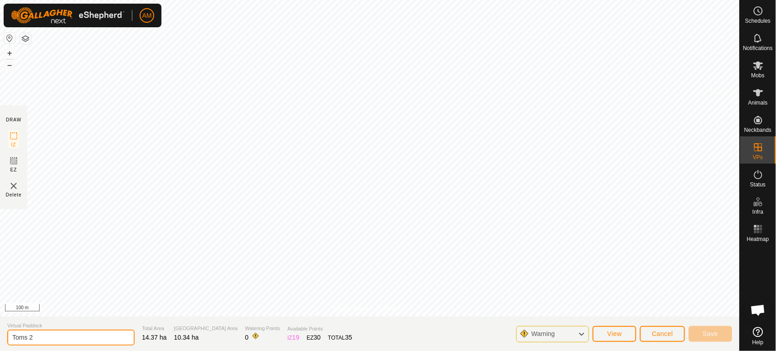
click at [74, 342] on input "Toms 2" at bounding box center [70, 338] width 127 height 16
type input "Toms 2"
drag, startPoint x: 666, startPoint y: 335, endPoint x: 664, endPoint y: 330, distance: 5.8
click at [665, 335] on span "Cancel" at bounding box center [662, 333] width 21 height 7
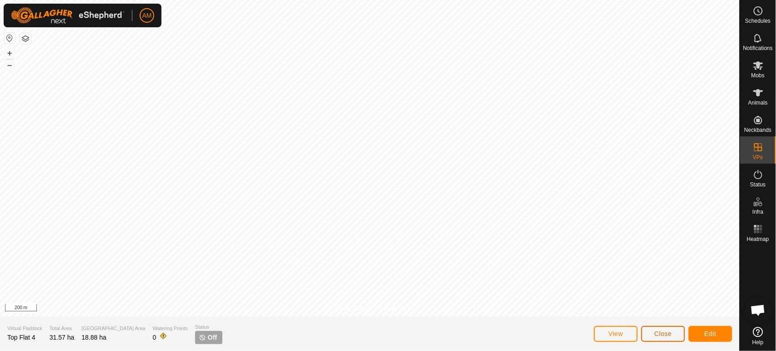
click at [653, 331] on button "Close" at bounding box center [664, 334] width 44 height 16
click at [670, 337] on span "Close" at bounding box center [663, 333] width 17 height 7
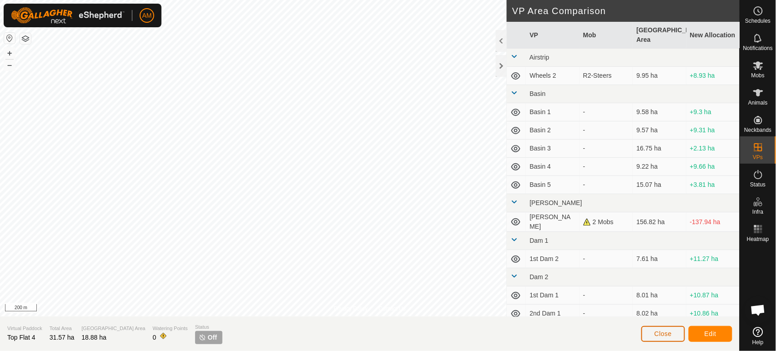
click at [664, 329] on button "Close" at bounding box center [664, 334] width 44 height 16
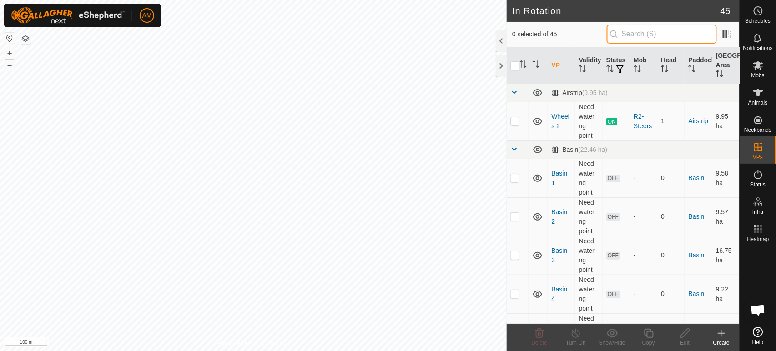
click at [664, 37] on input "text" at bounding box center [662, 34] width 110 height 19
click at [726, 339] on div "Create" at bounding box center [722, 343] width 36 height 8
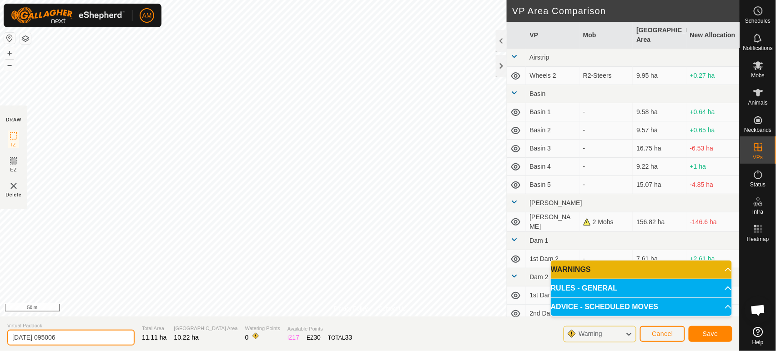
drag, startPoint x: 89, startPoint y: 343, endPoint x: 0, endPoint y: 341, distance: 89.2
click at [0, 341] on section "Virtual Paddock [DATE] 095006 Total Area 11.11 ha Grazing Area 10.22 ha Waterin…" at bounding box center [370, 334] width 740 height 35
type input "Toms 2"
click at [718, 336] on span "Save" at bounding box center [710, 333] width 15 height 7
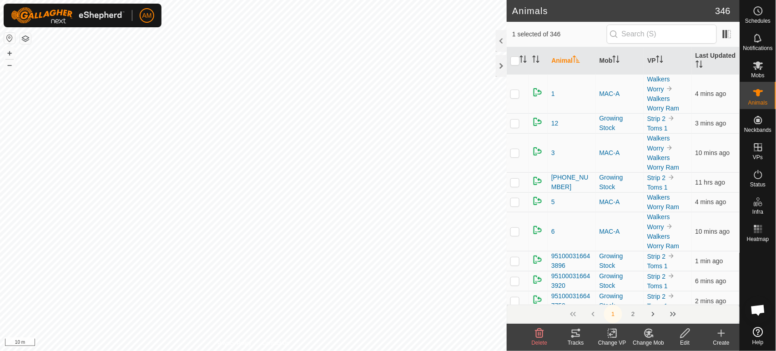
click at [574, 336] on icon at bounding box center [573, 336] width 3 height 3
